Goal: Task Accomplishment & Management: Use online tool/utility

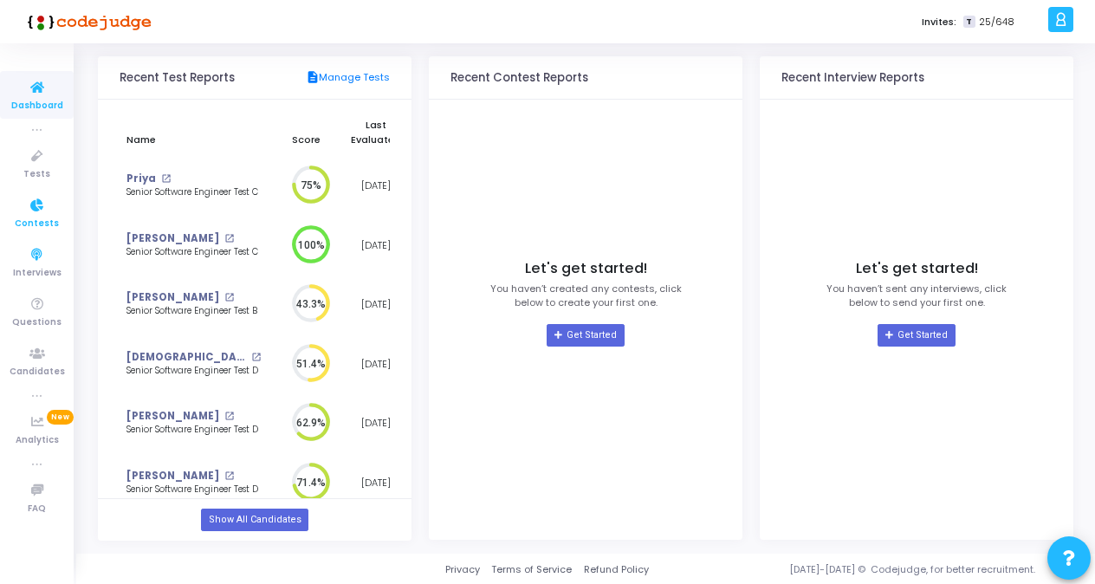
click at [28, 213] on icon at bounding box center [37, 206] width 36 height 22
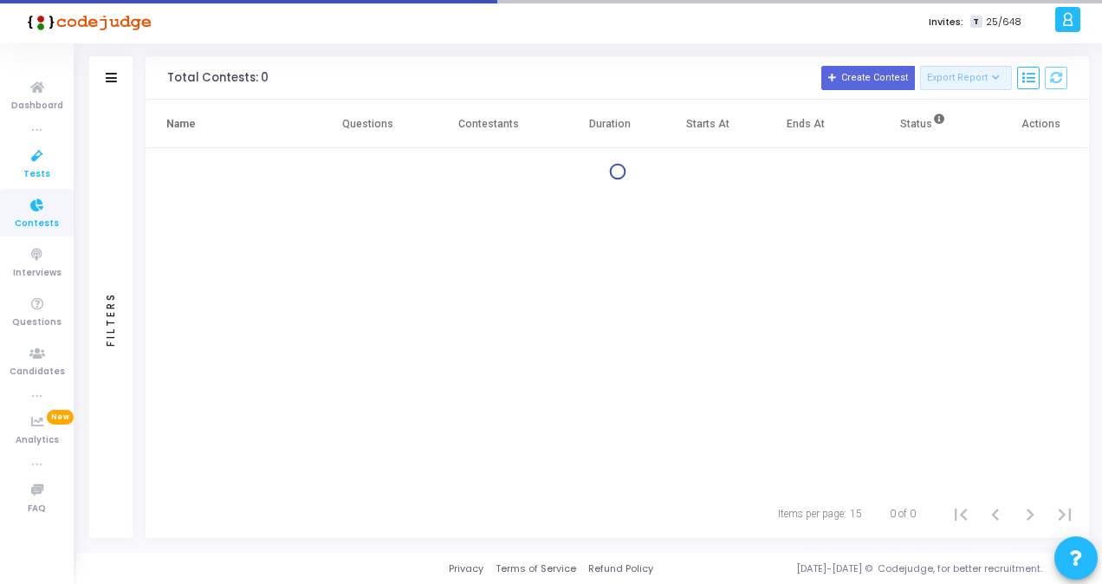
click at [29, 173] on span "Tests" at bounding box center [36, 174] width 27 height 15
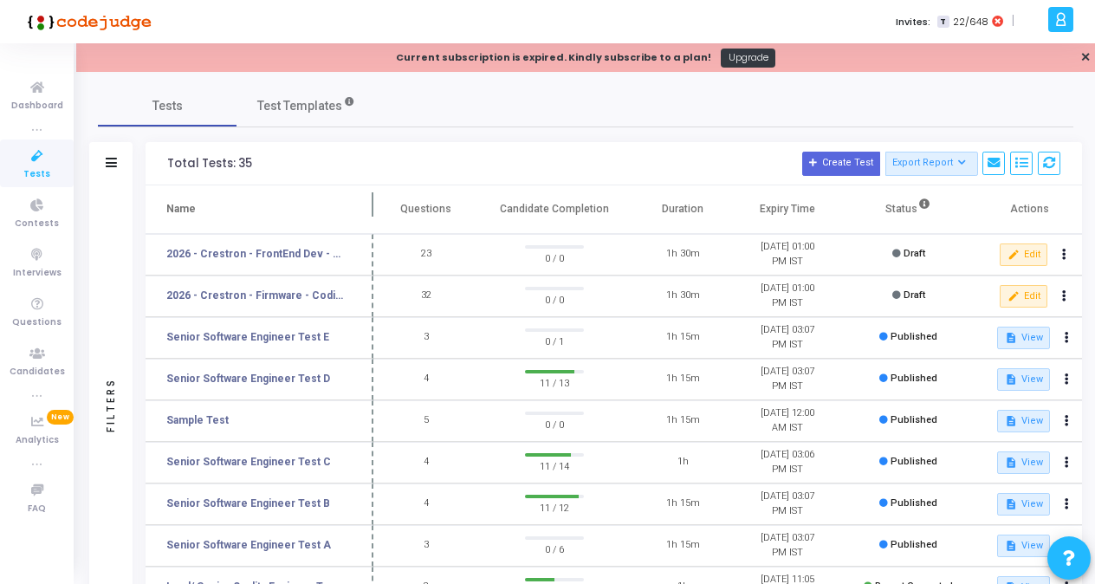
drag, startPoint x: 334, startPoint y: 198, endPoint x: 388, endPoint y: 201, distance: 53.8
click at [382, 201] on span at bounding box center [373, 209] width 17 height 48
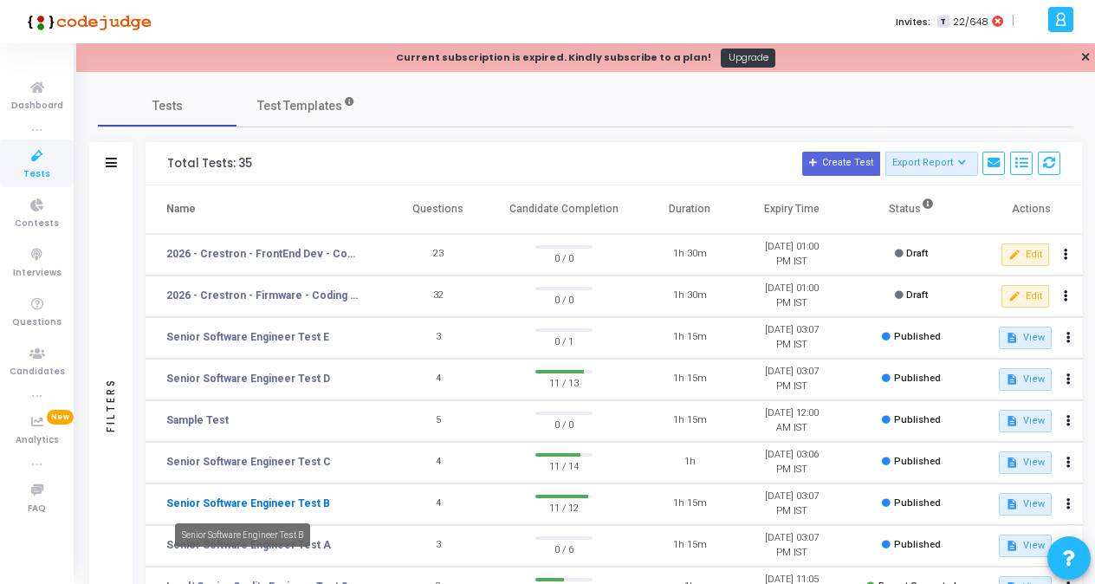
click at [315, 496] on link "Senior Software Engineer Test B" at bounding box center [248, 504] width 164 height 16
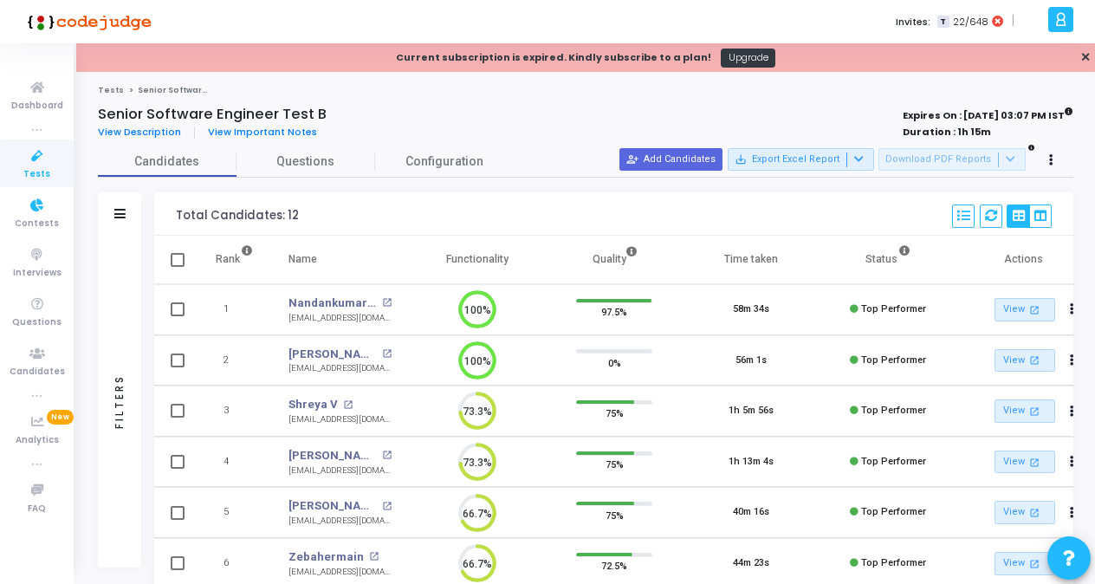
click at [28, 151] on icon at bounding box center [37, 157] width 36 height 22
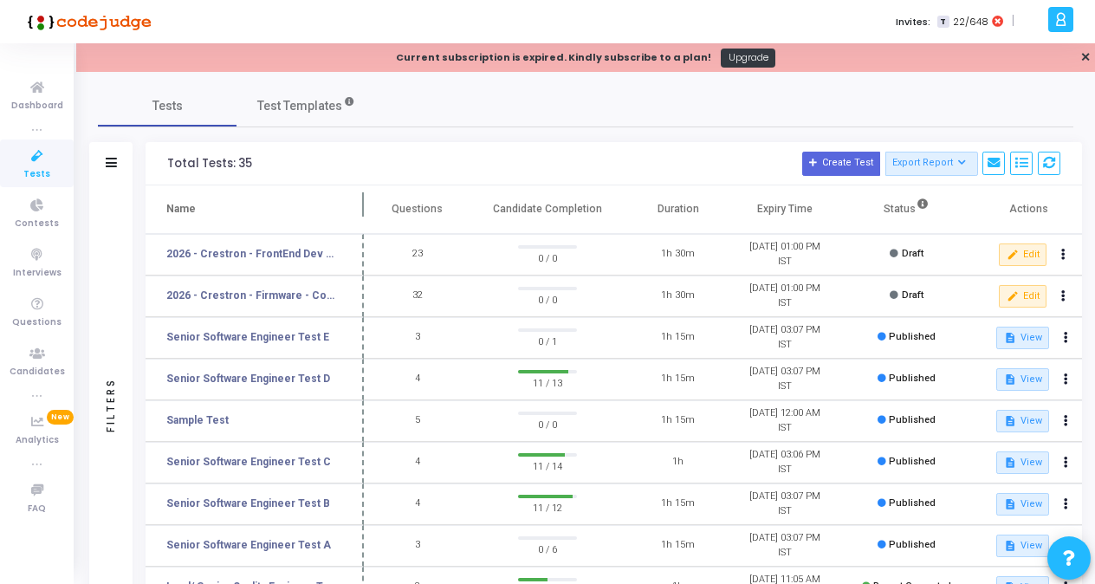
drag, startPoint x: 334, startPoint y: 204, endPoint x: 365, endPoint y: 204, distance: 30.3
click at [365, 204] on span at bounding box center [363, 209] width 17 height 48
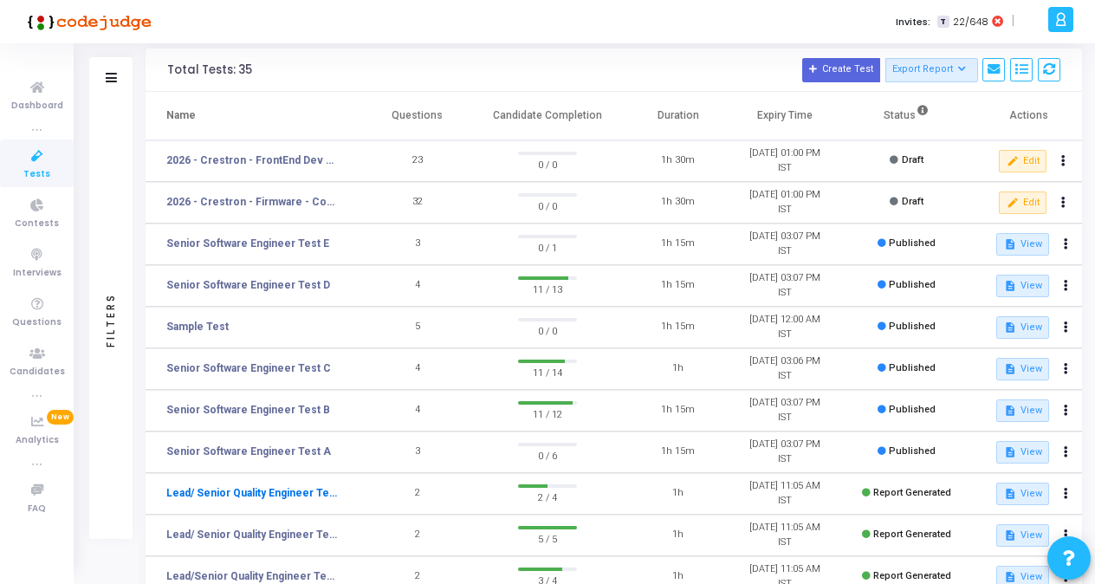
scroll to position [173, 0]
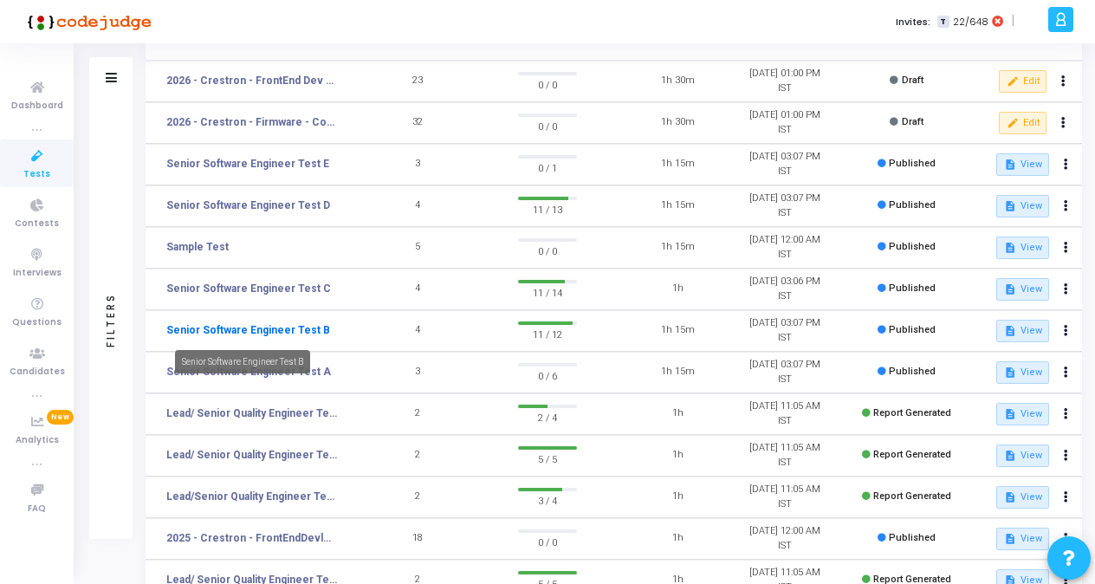
click at [249, 333] on link "Senior Software Engineer Test B" at bounding box center [248, 330] width 164 height 16
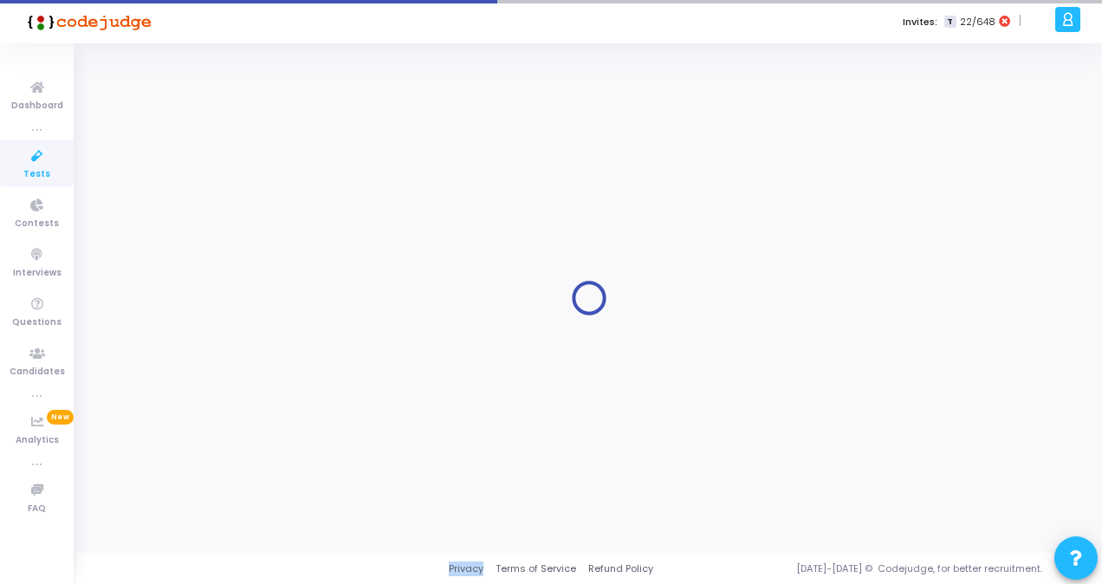
click at [249, 333] on div at bounding box center [589, 297] width 982 height 483
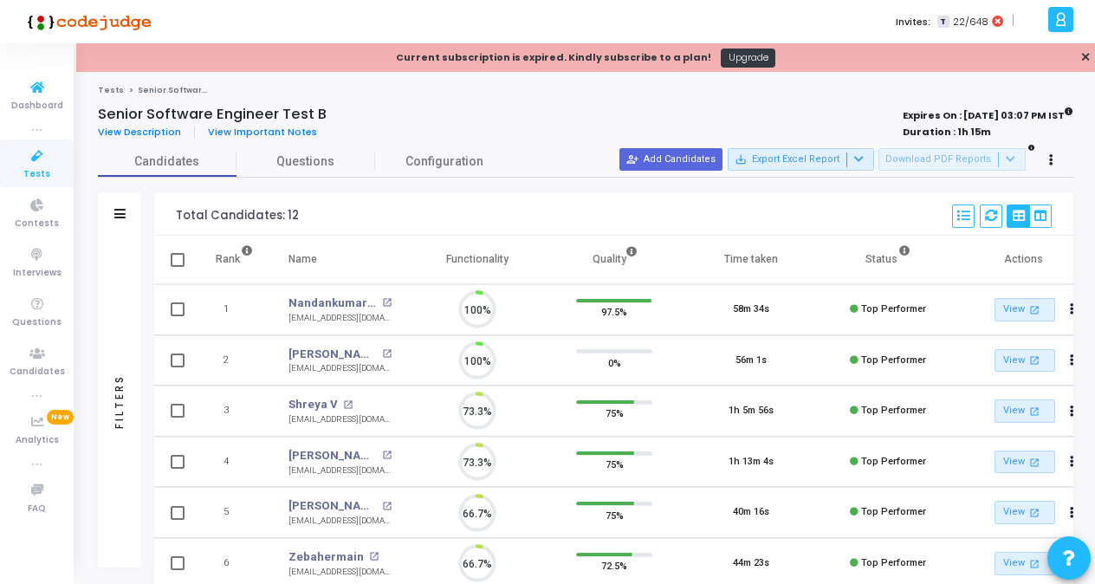
scroll to position [36, 43]
click at [27, 154] on icon at bounding box center [37, 157] width 36 height 22
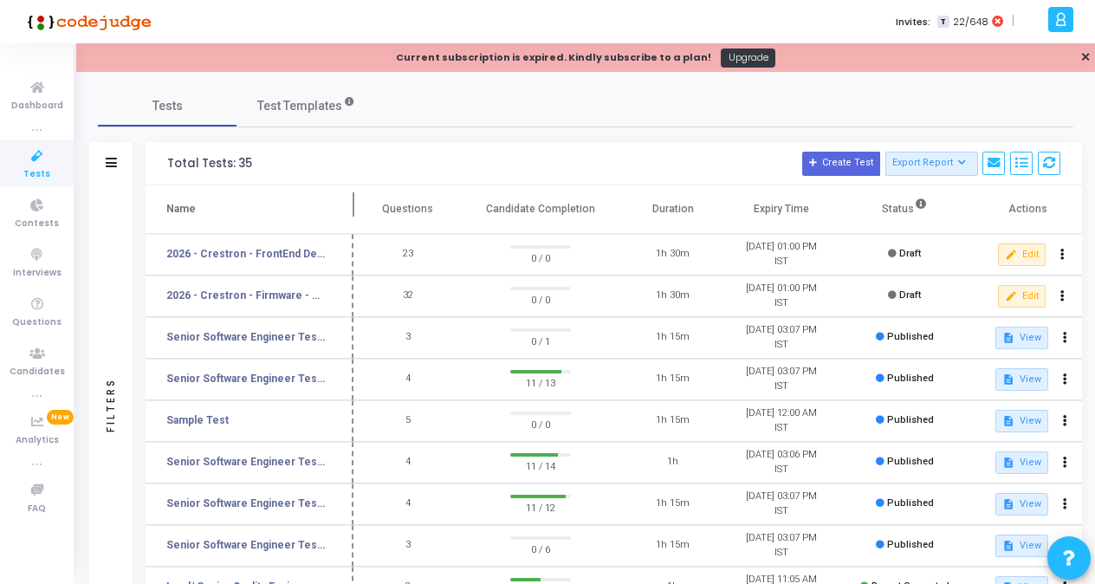
drag, startPoint x: 331, startPoint y: 201, endPoint x: 351, endPoint y: 201, distance: 19.9
click at [351, 201] on span at bounding box center [353, 209] width 17 height 48
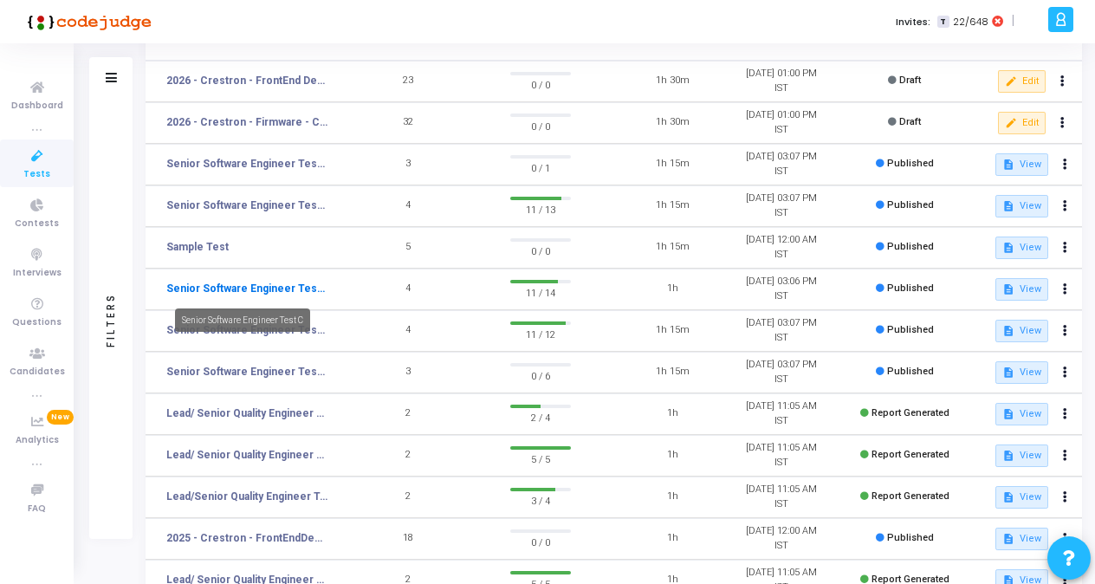
click at [272, 289] on link "Senior Software Engineer Test C" at bounding box center [246, 289] width 161 height 16
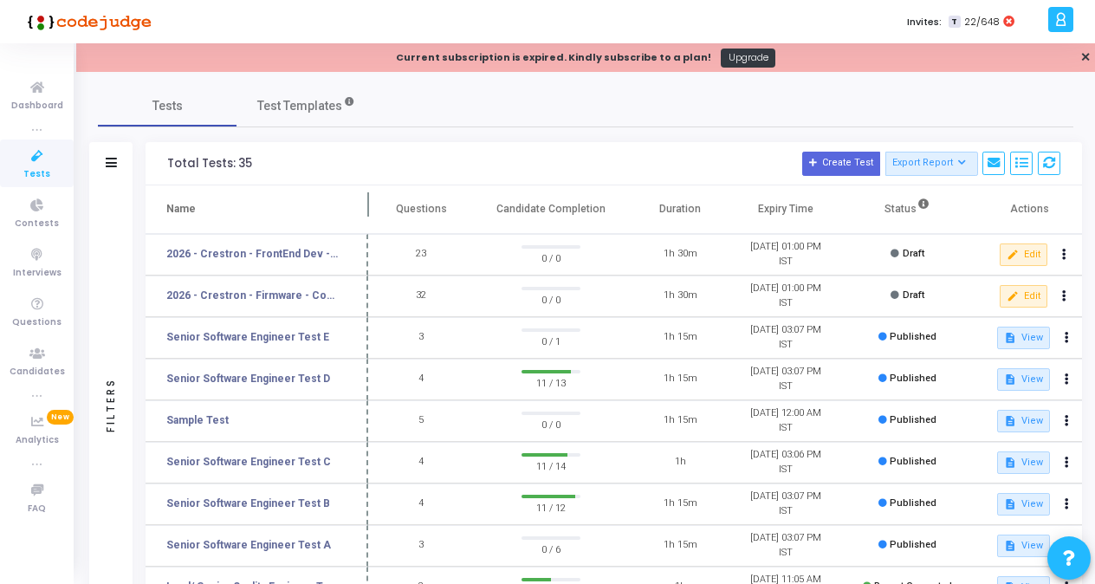
drag, startPoint x: 334, startPoint y: 199, endPoint x: 369, endPoint y: 206, distance: 35.3
click at [369, 206] on span at bounding box center [368, 209] width 17 height 48
click at [293, 502] on link "Senior Software Engineer Test B" at bounding box center [248, 504] width 164 height 16
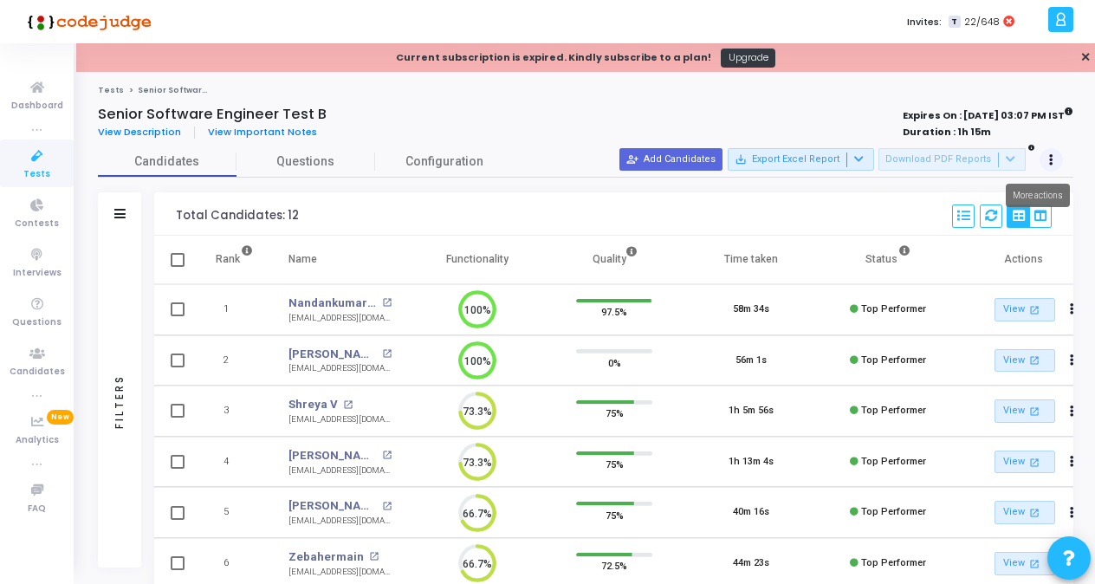
click at [1052, 162] on icon at bounding box center [1051, 160] width 4 height 9
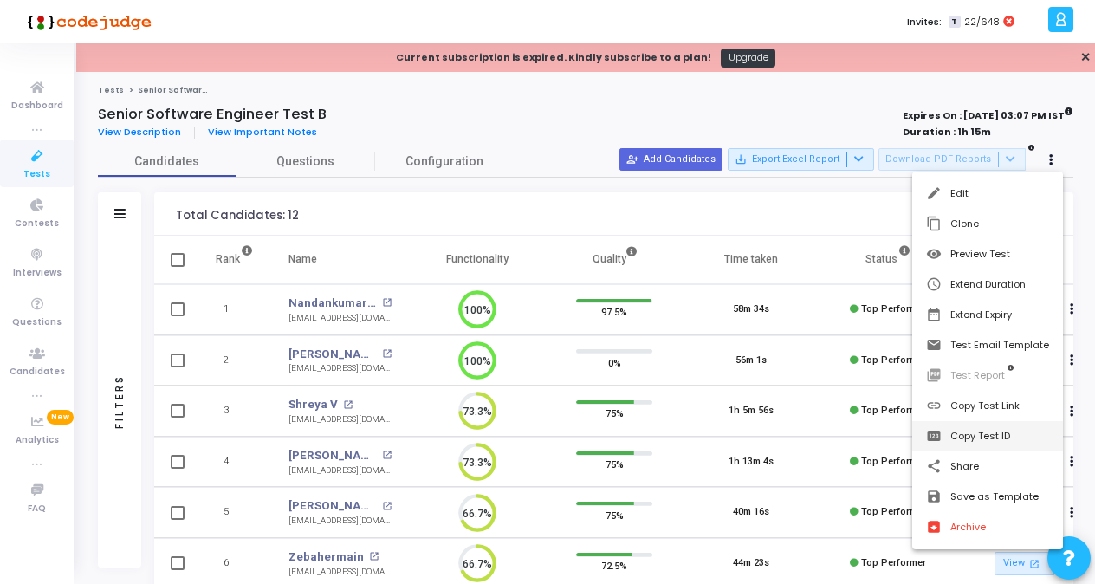
click at [975, 440] on button "pin Copy Test ID" at bounding box center [987, 436] width 151 height 30
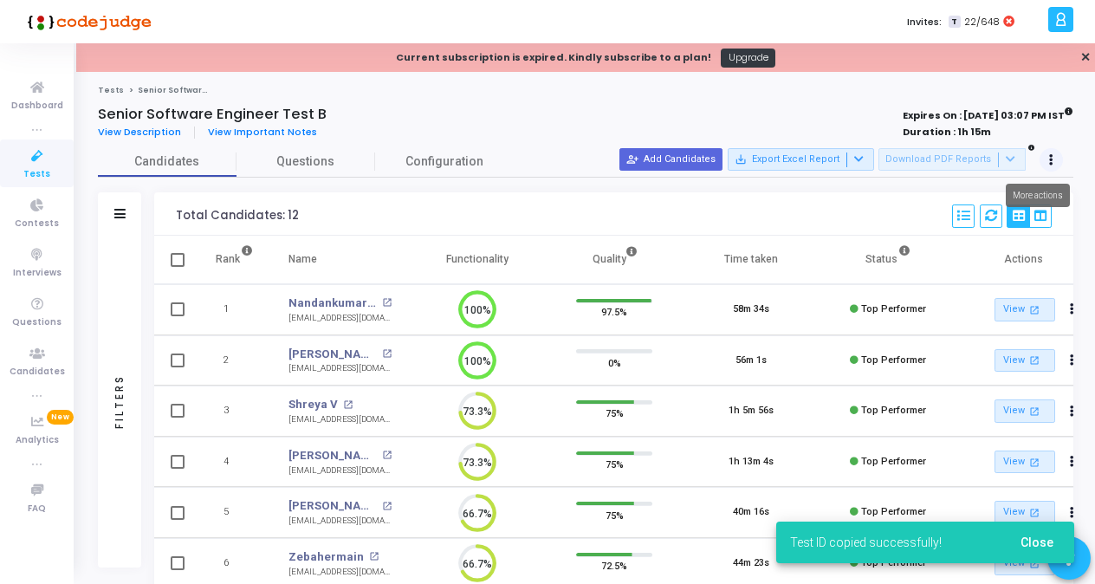
click at [1049, 159] on icon at bounding box center [1051, 160] width 4 height 9
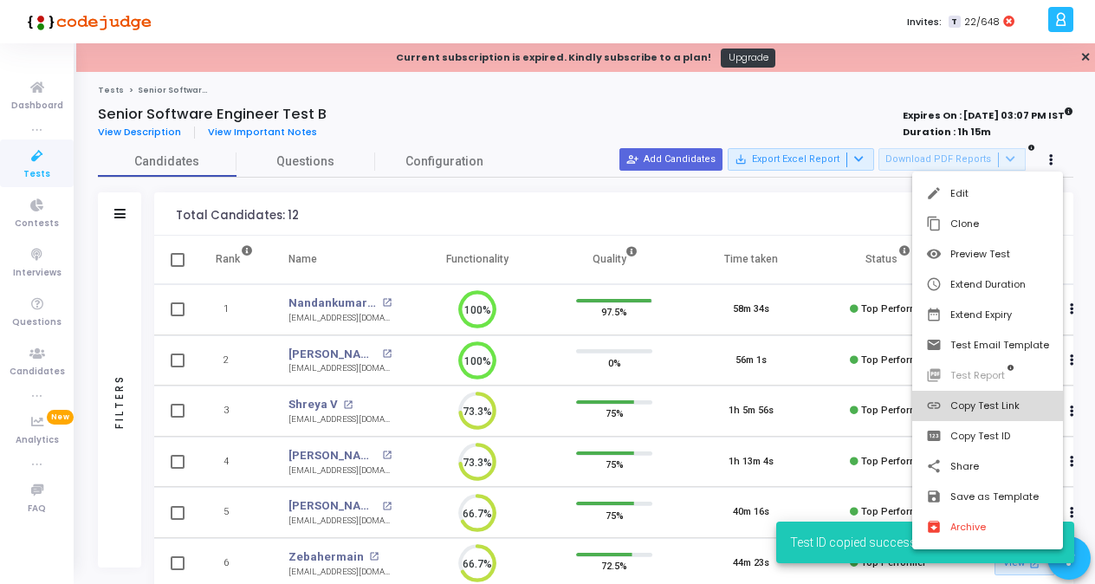
click at [996, 411] on button "link Copy Test Link" at bounding box center [987, 406] width 151 height 30
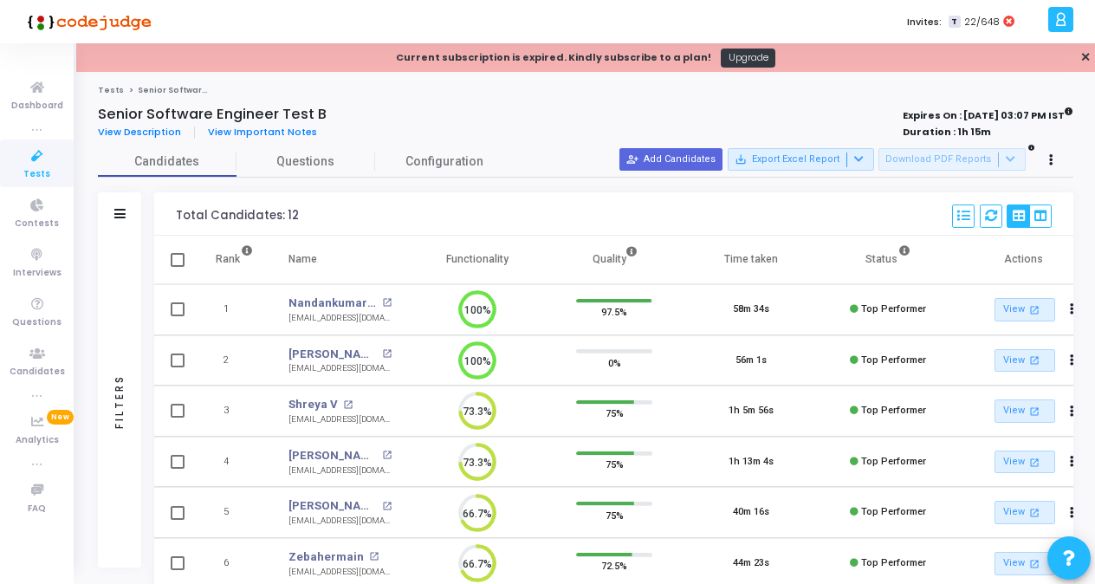
click at [24, 167] on span "Tests" at bounding box center [36, 174] width 27 height 15
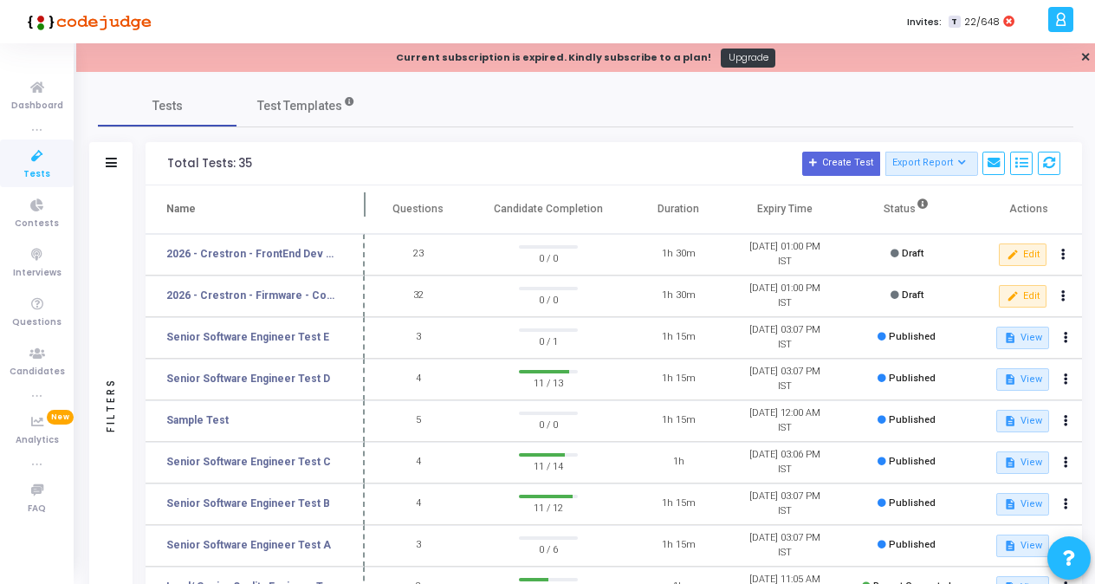
drag, startPoint x: 329, startPoint y: 204, endPoint x: 370, endPoint y: 205, distance: 40.7
click at [370, 205] on span at bounding box center [364, 209] width 17 height 48
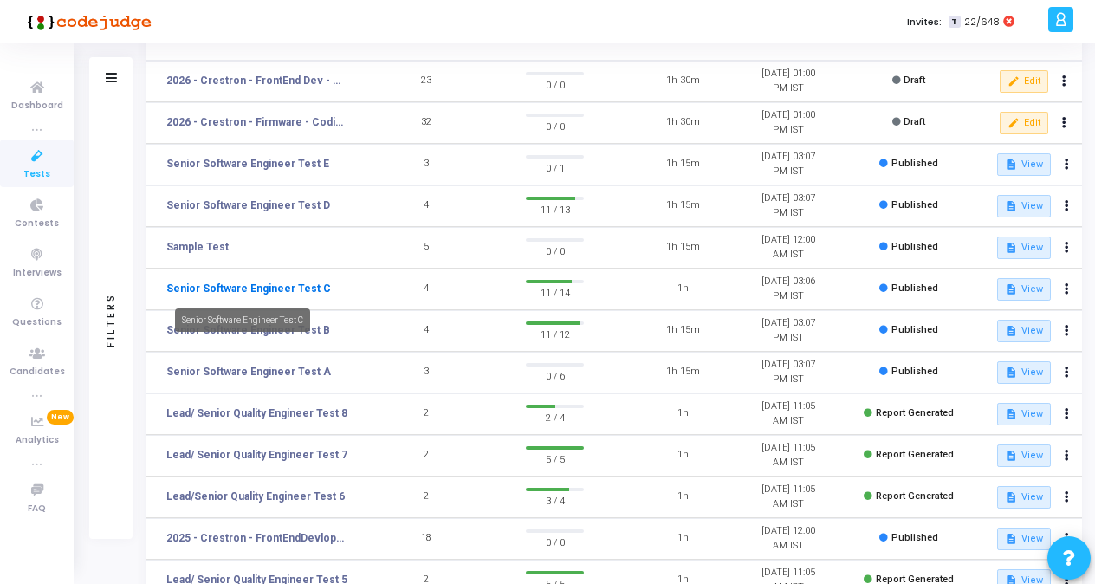
click at [291, 289] on link "Senior Software Engineer Test C" at bounding box center [248, 289] width 165 height 16
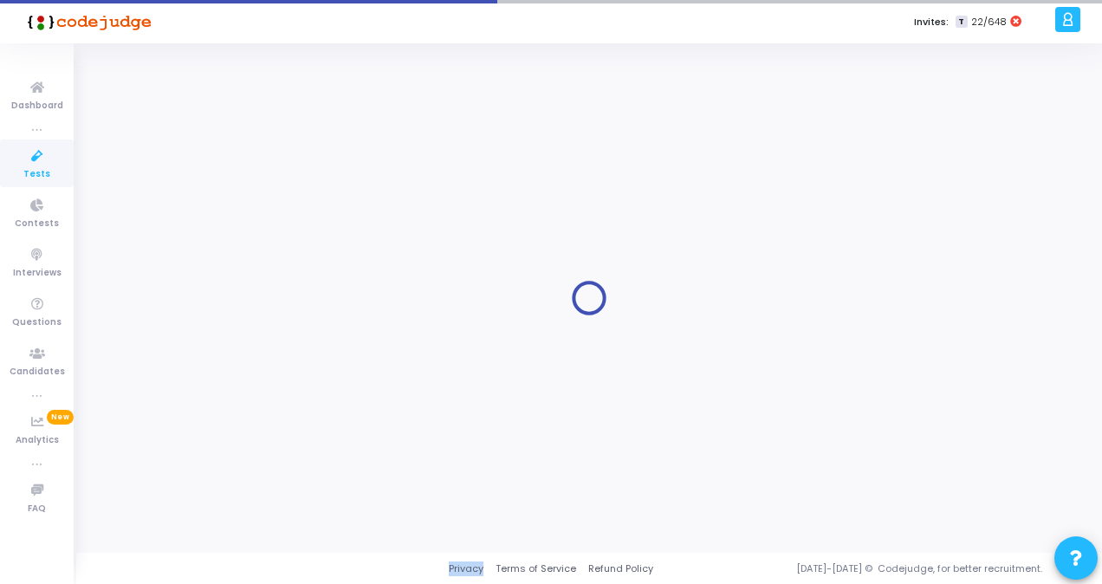
click at [291, 289] on div at bounding box center [589, 297] width 982 height 483
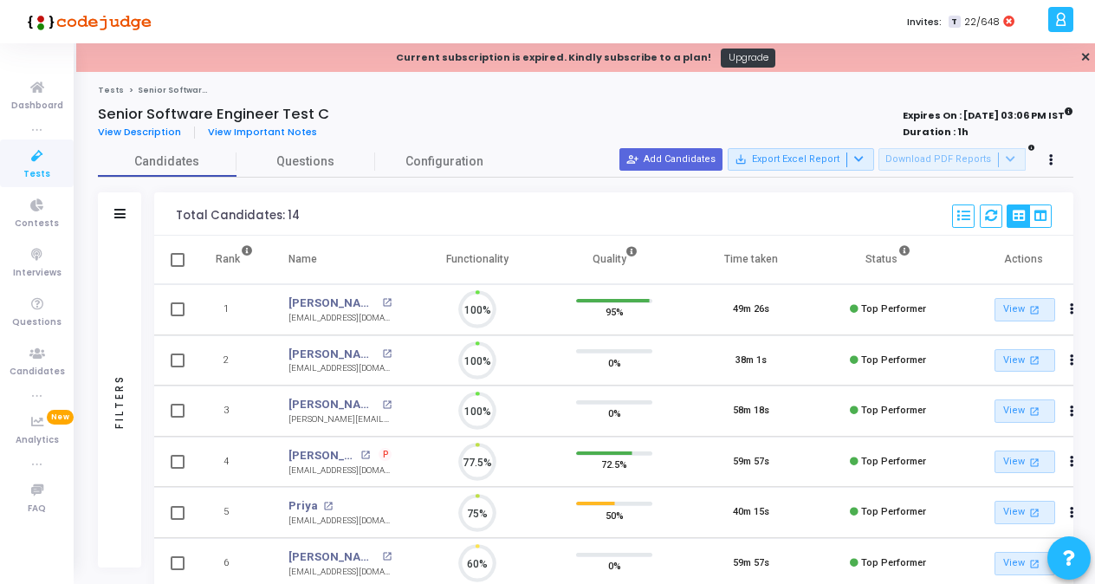
scroll to position [36, 43]
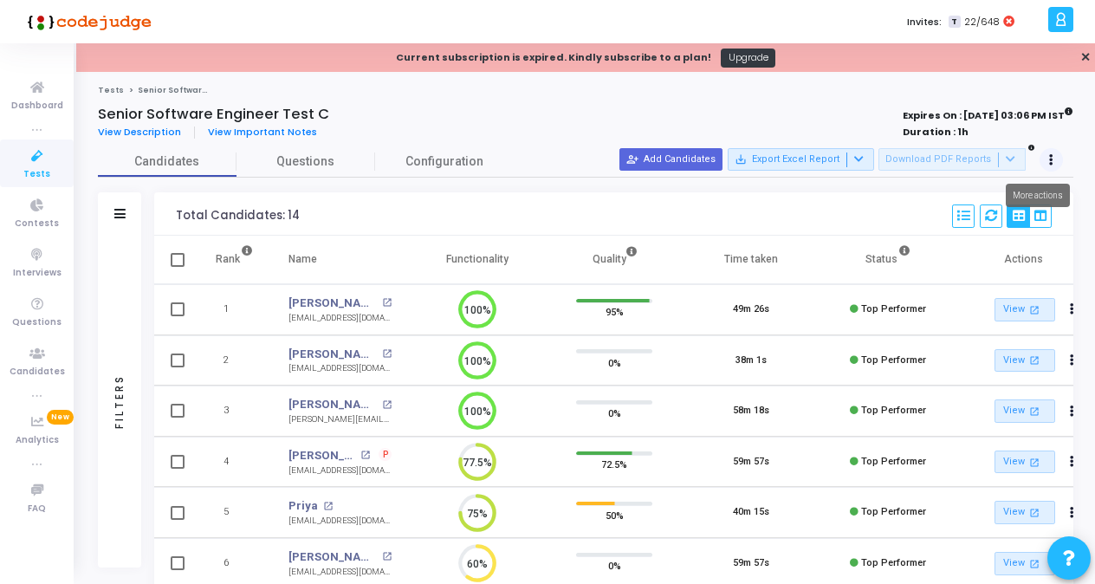
click at [1053, 153] on button at bounding box center [1052, 160] width 24 height 24
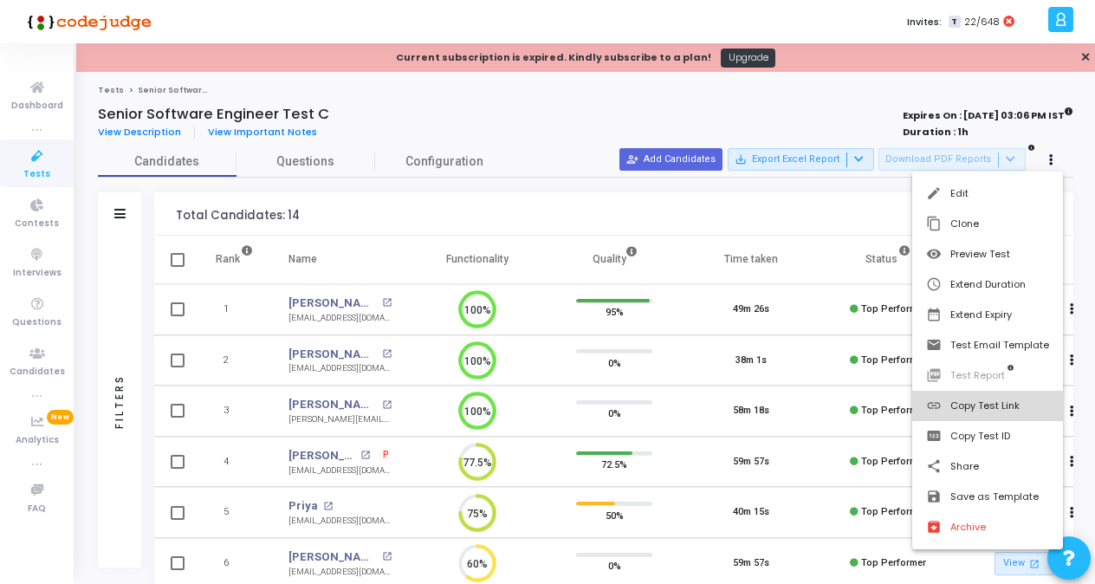
click at [996, 404] on button "link Copy Test Link" at bounding box center [987, 406] width 151 height 30
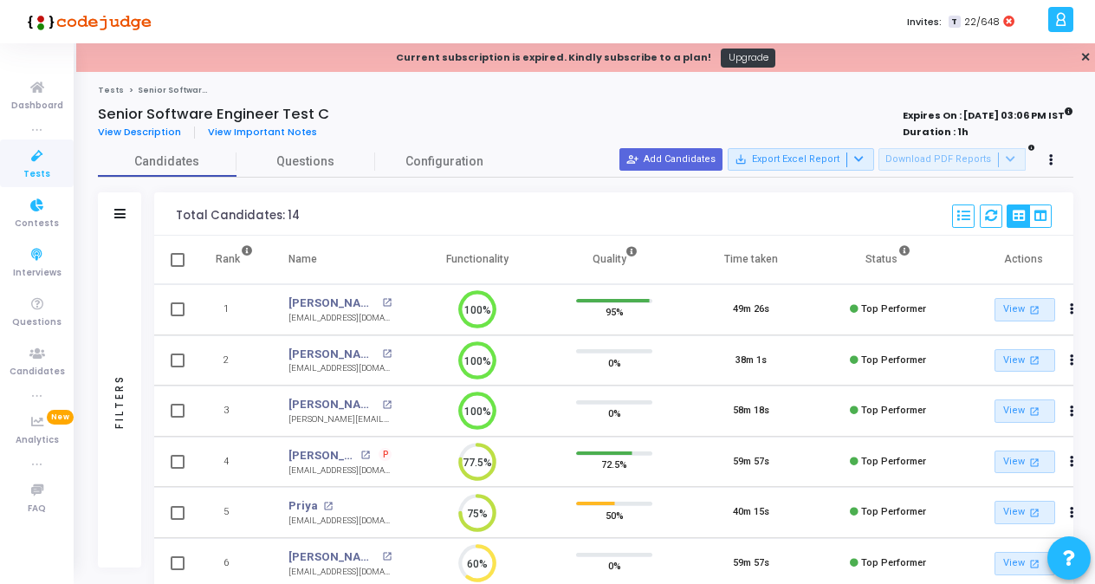
click at [37, 161] on icon at bounding box center [37, 157] width 36 height 22
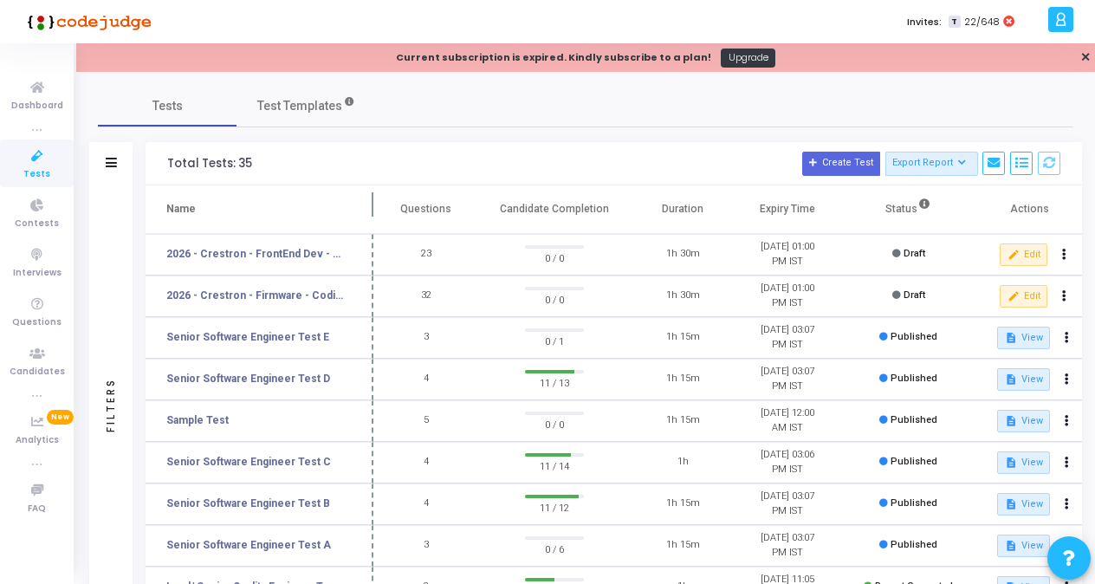
drag, startPoint x: 333, startPoint y: 209, endPoint x: 373, endPoint y: 210, distance: 39.9
click at [373, 210] on span at bounding box center [373, 209] width 17 height 48
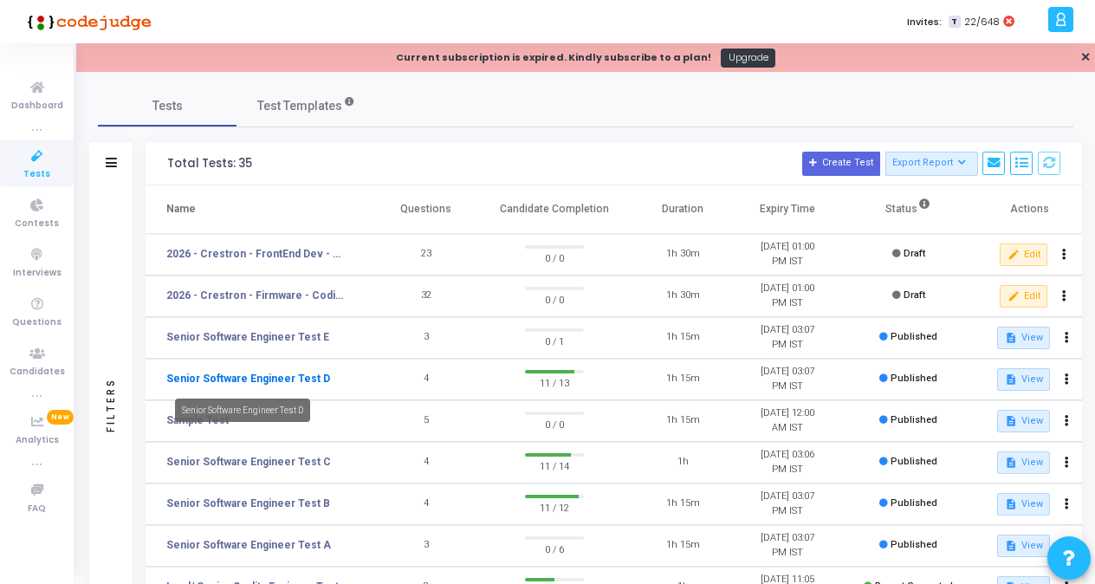
click at [272, 381] on link "Senior Software Engineer Test D" at bounding box center [248, 379] width 164 height 16
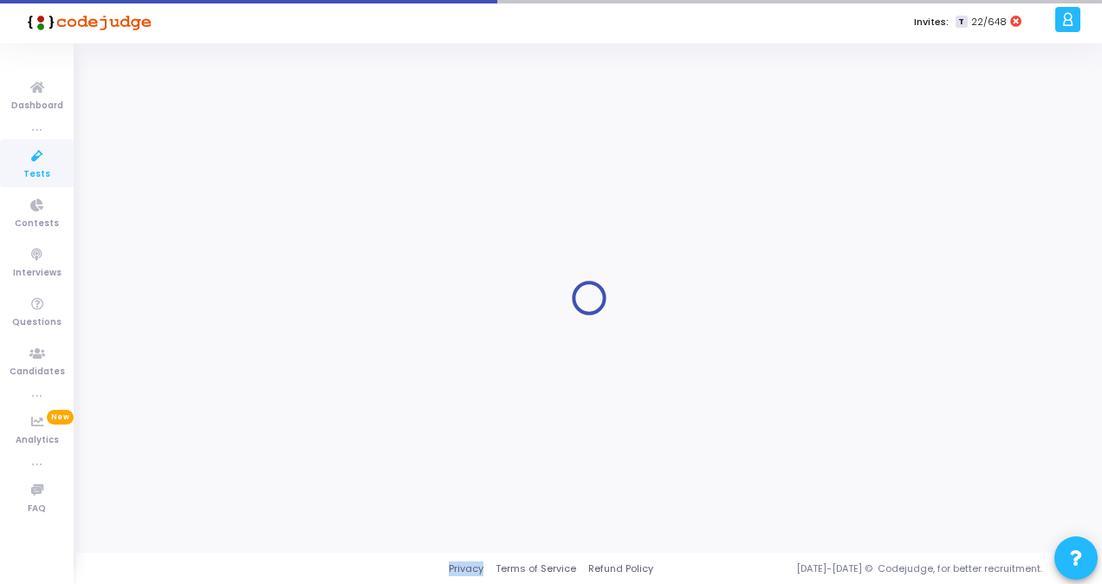
click at [272, 381] on div at bounding box center [589, 297] width 982 height 483
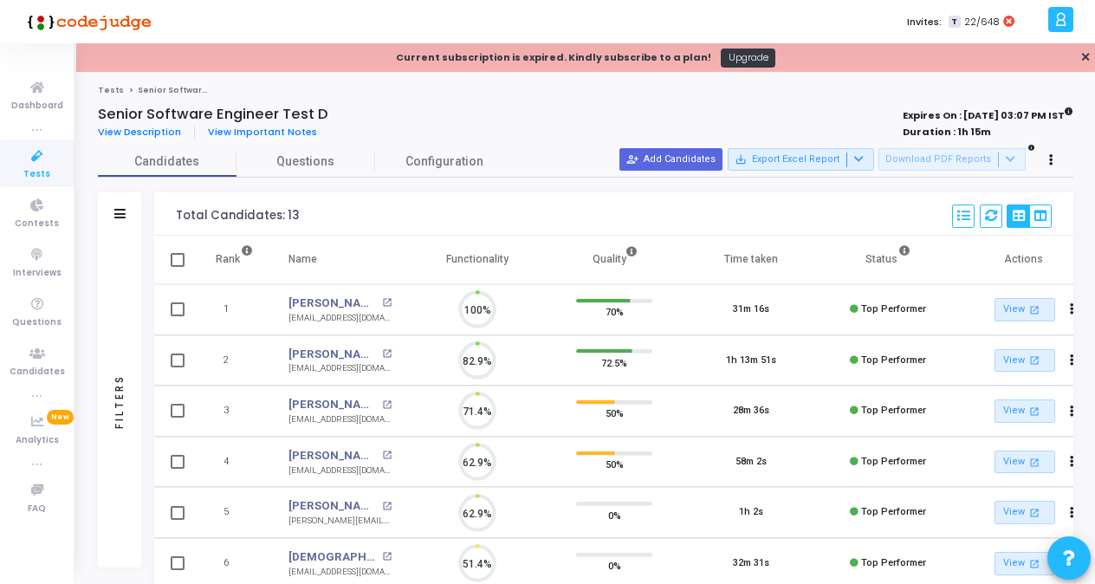
scroll to position [36, 43]
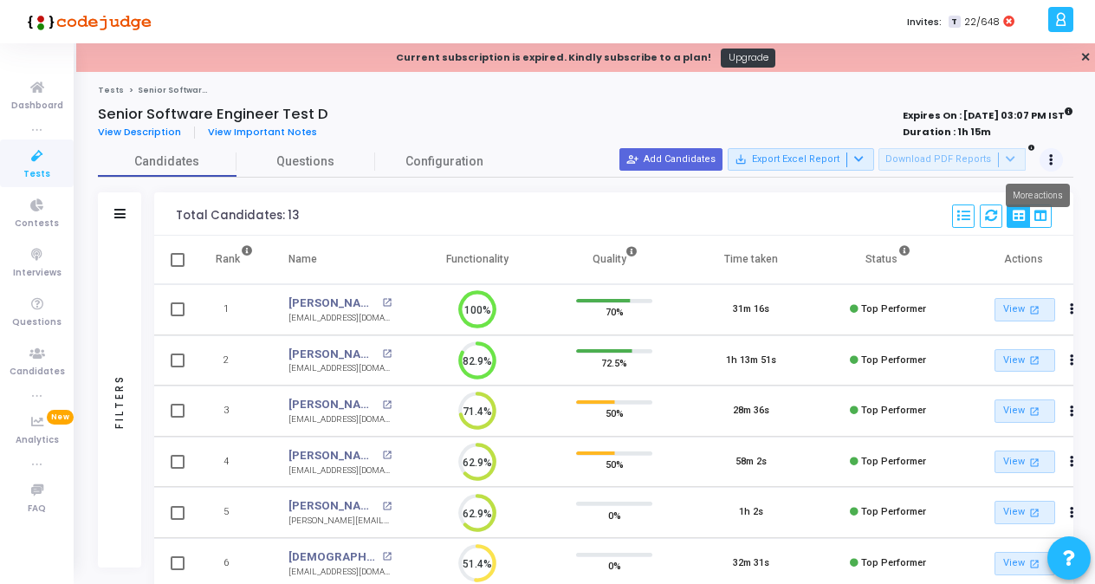
click at [1052, 166] on button at bounding box center [1052, 160] width 24 height 24
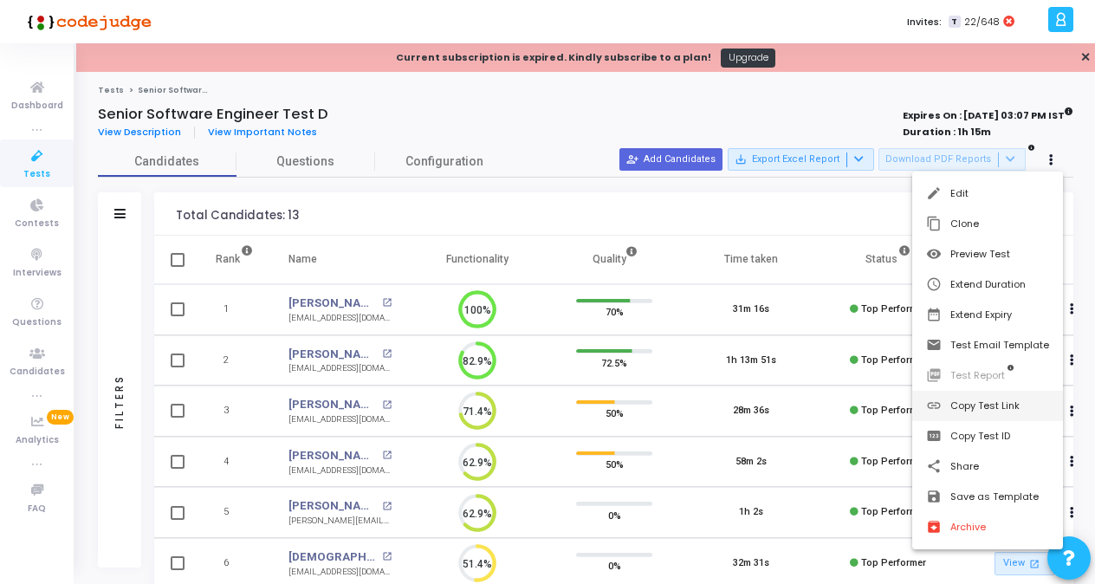
click at [974, 412] on button "link Copy Test Link" at bounding box center [987, 406] width 151 height 30
